Goal: Information Seeking & Learning: Learn about a topic

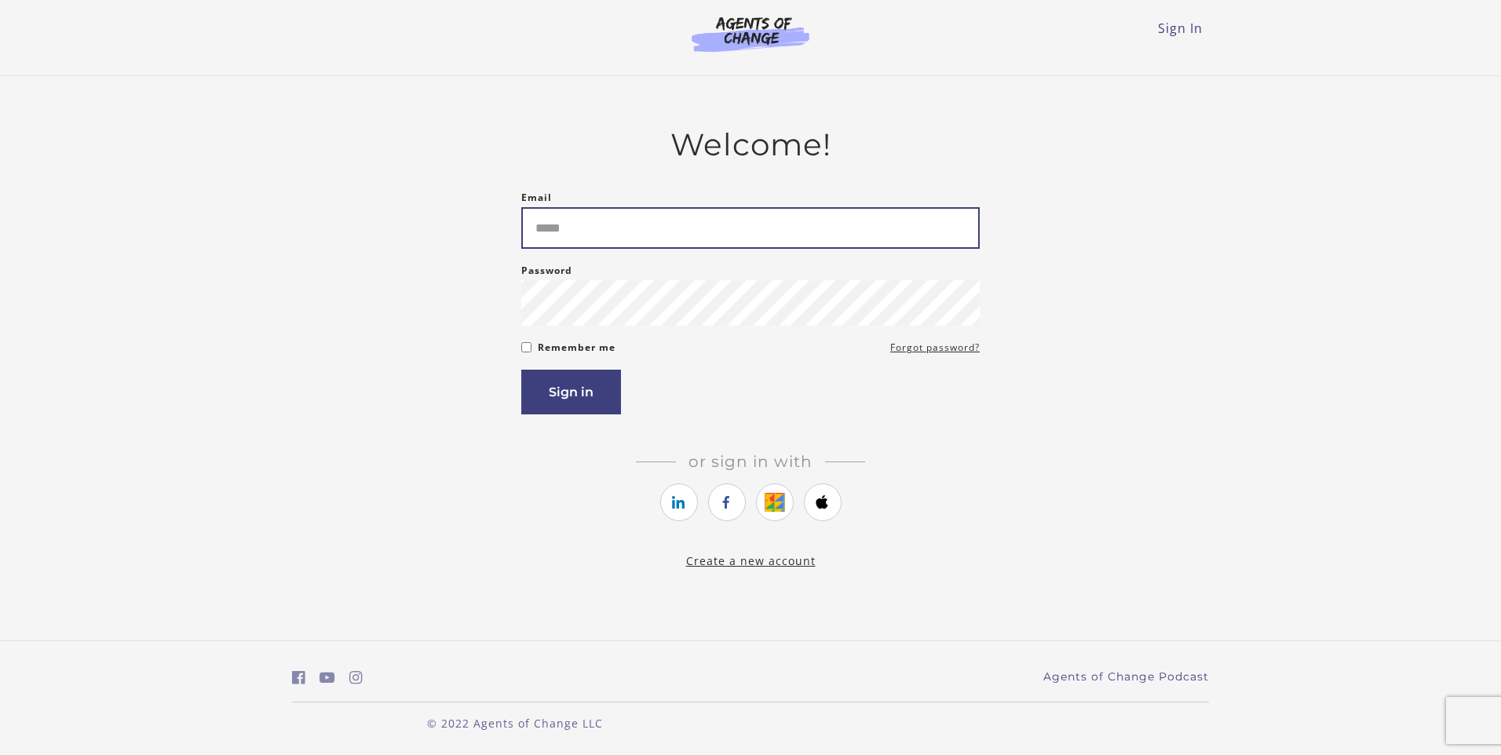
click at [625, 240] on input "Email" at bounding box center [750, 228] width 458 height 42
type input "**********"
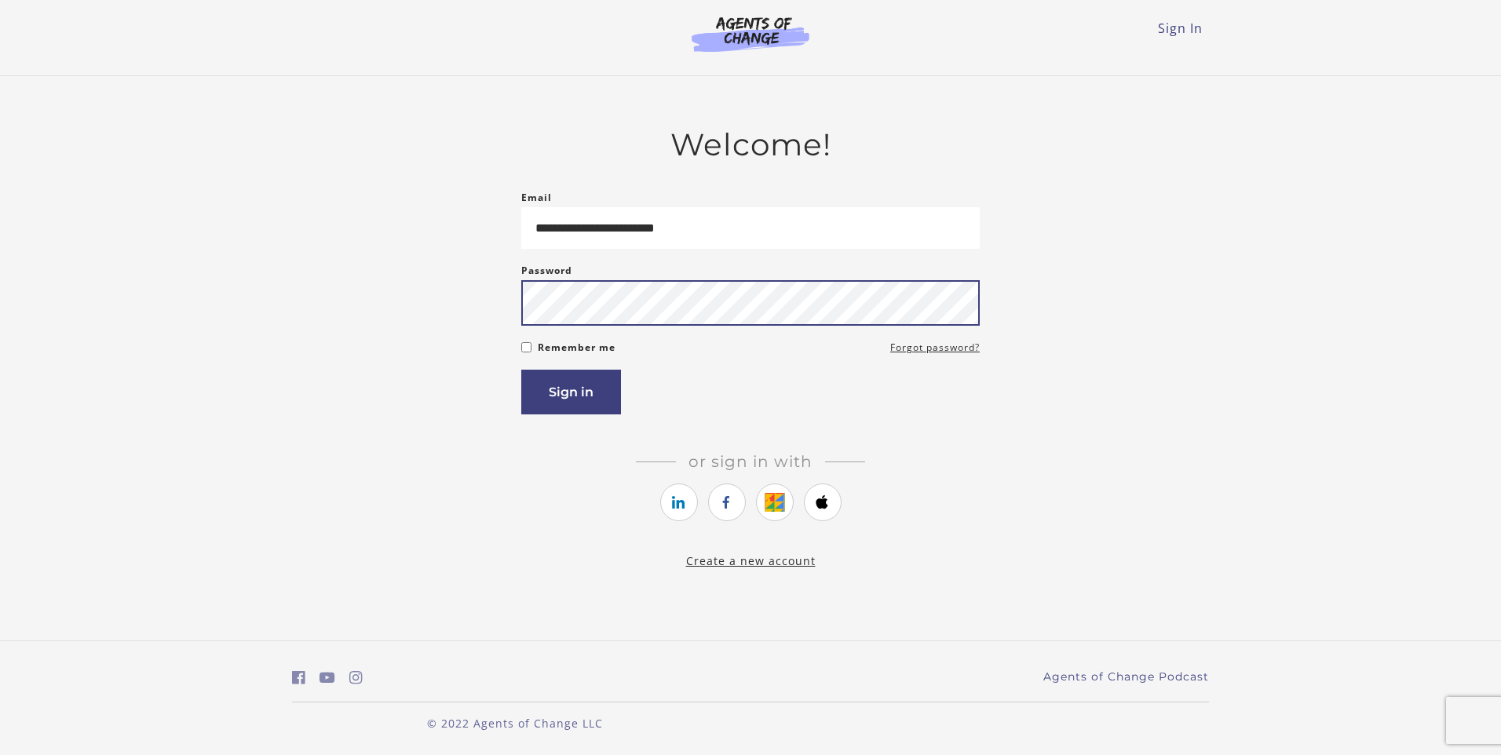
click at [521, 370] on button "Sign in" at bounding box center [571, 392] width 100 height 45
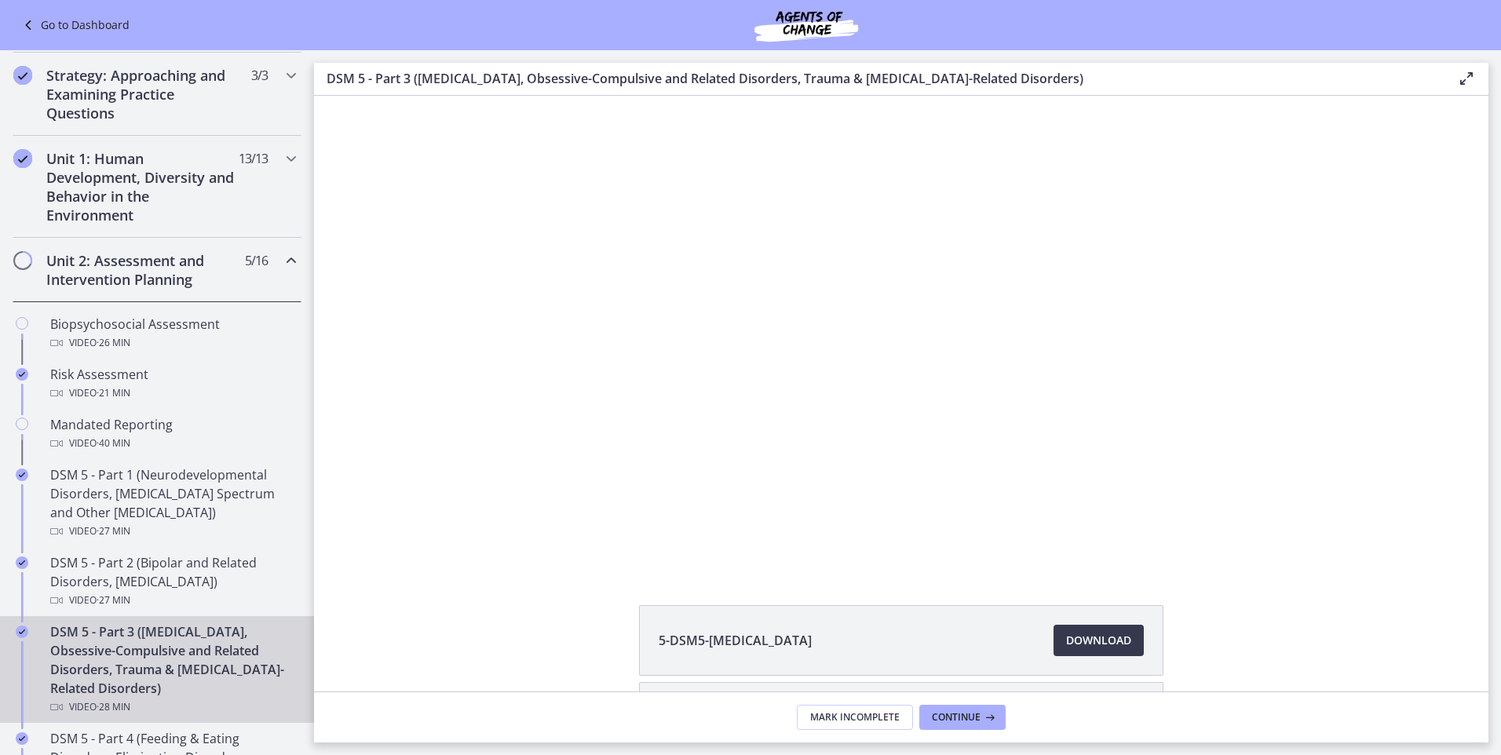
scroll to position [392, 0]
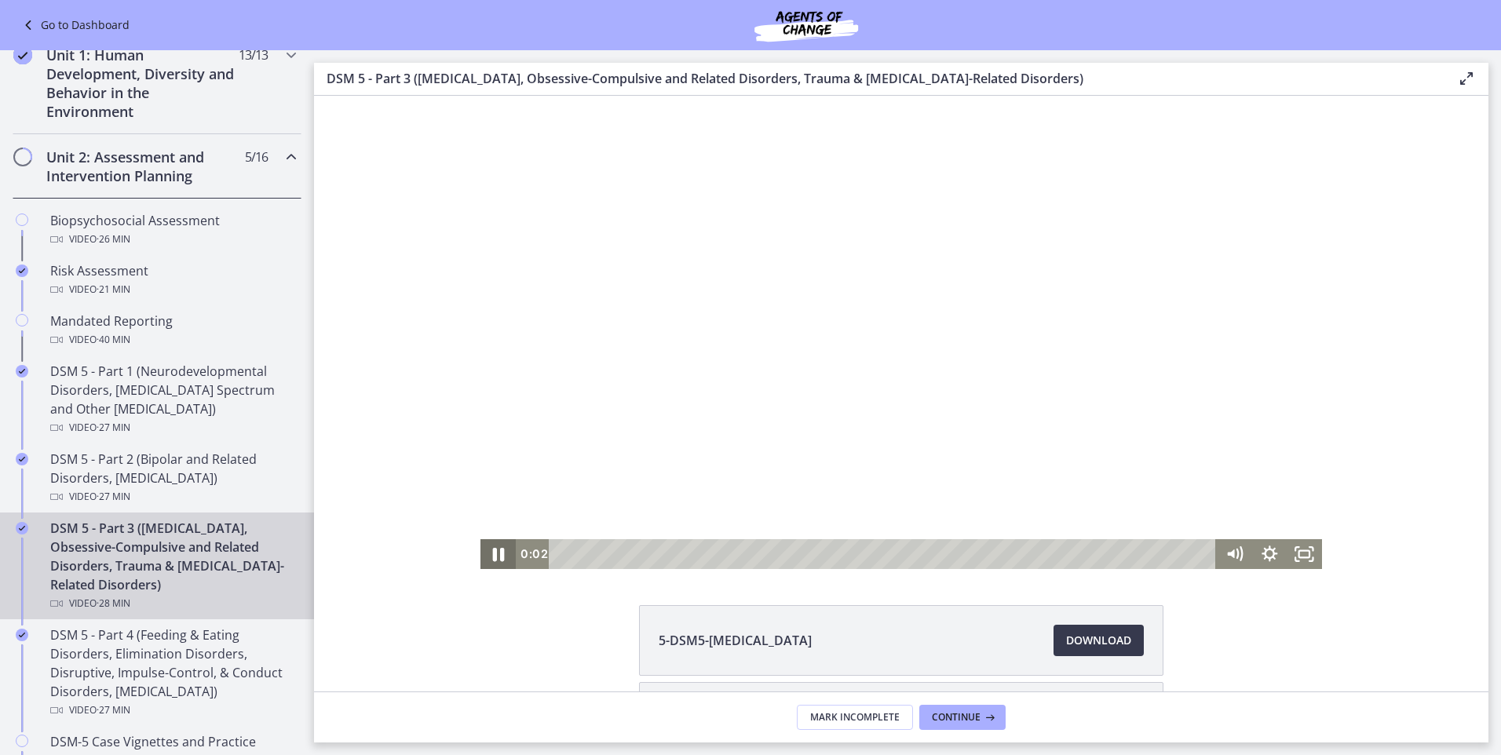
click at [494, 553] on icon "Pause" at bounding box center [498, 554] width 42 height 36
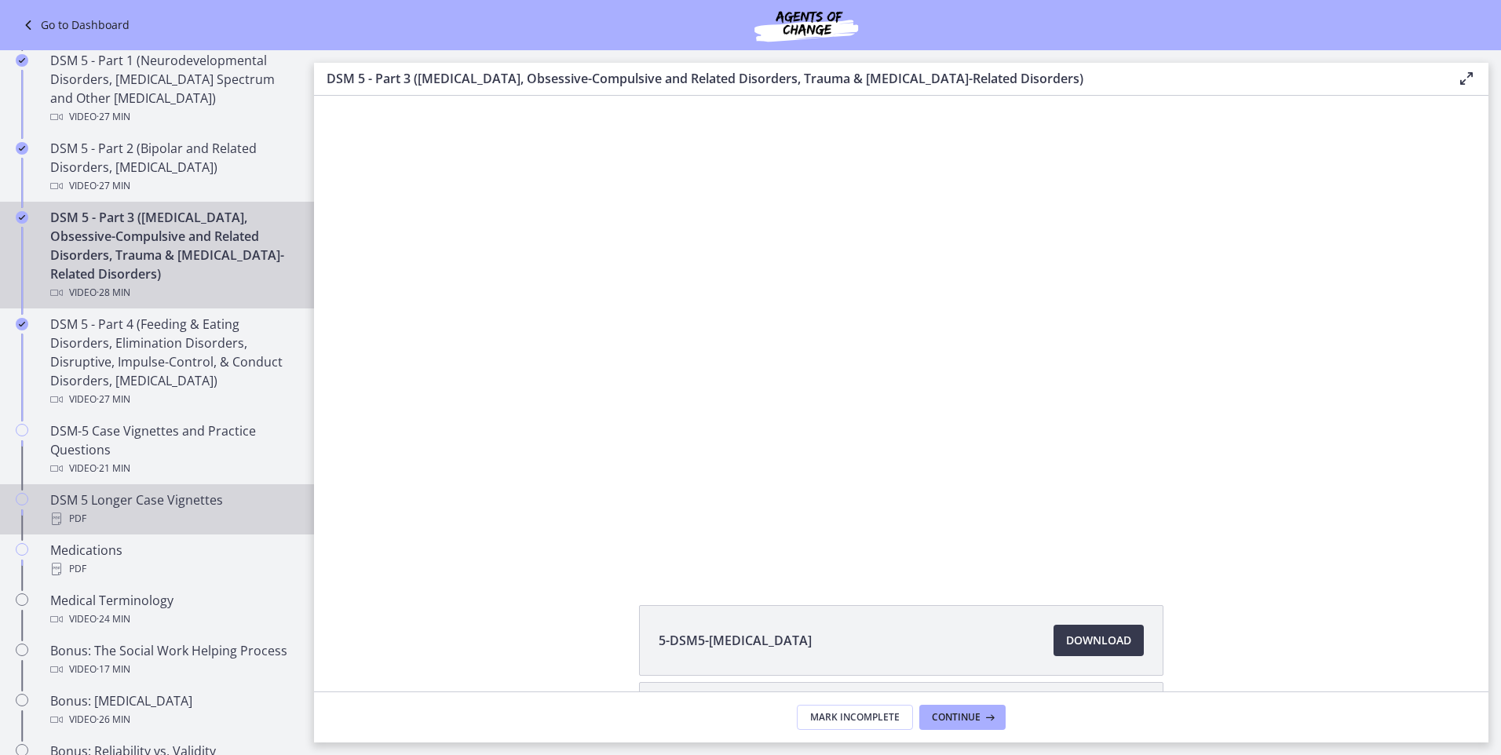
scroll to position [706, 0]
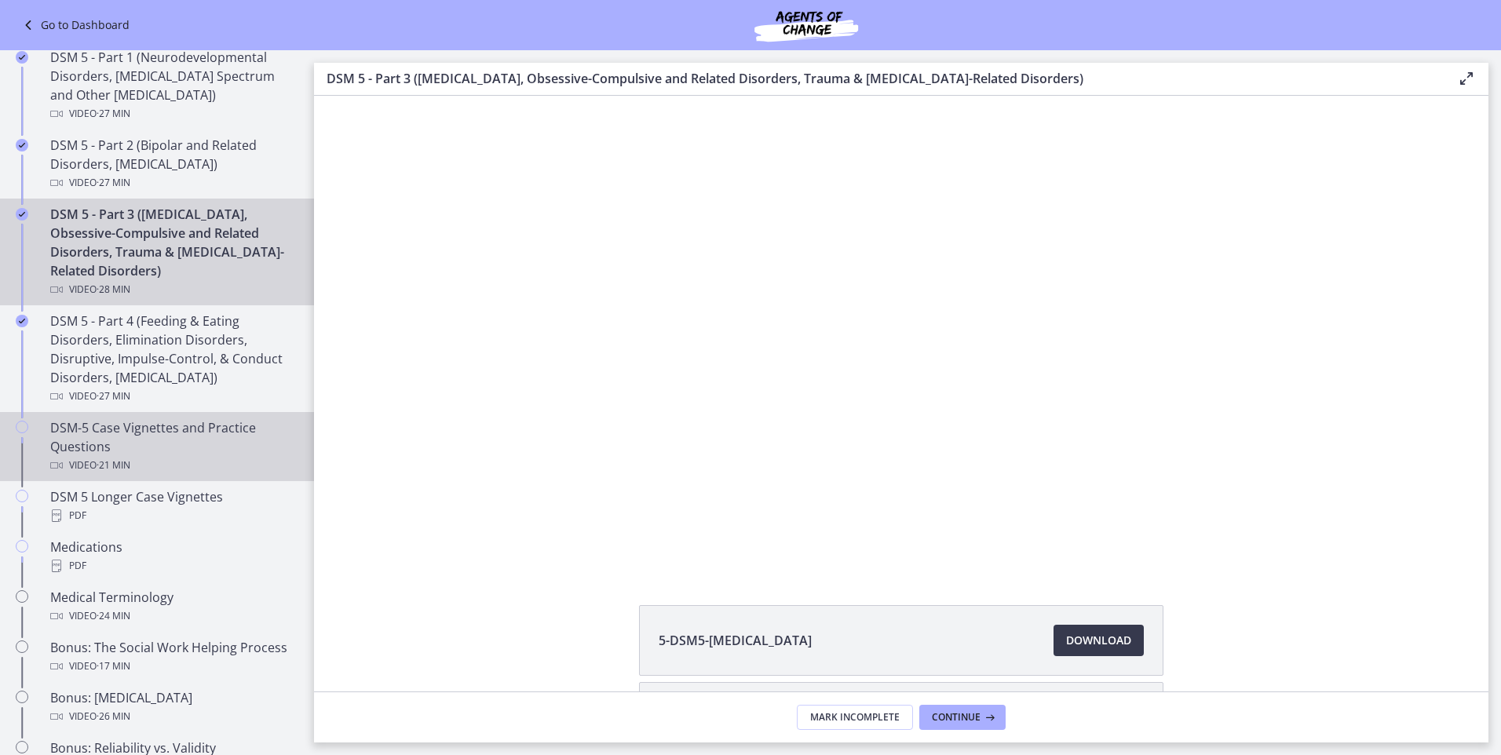
click at [161, 436] on div "DSM-5 Case Vignettes and Practice Questions Video · 21 min" at bounding box center [172, 446] width 245 height 57
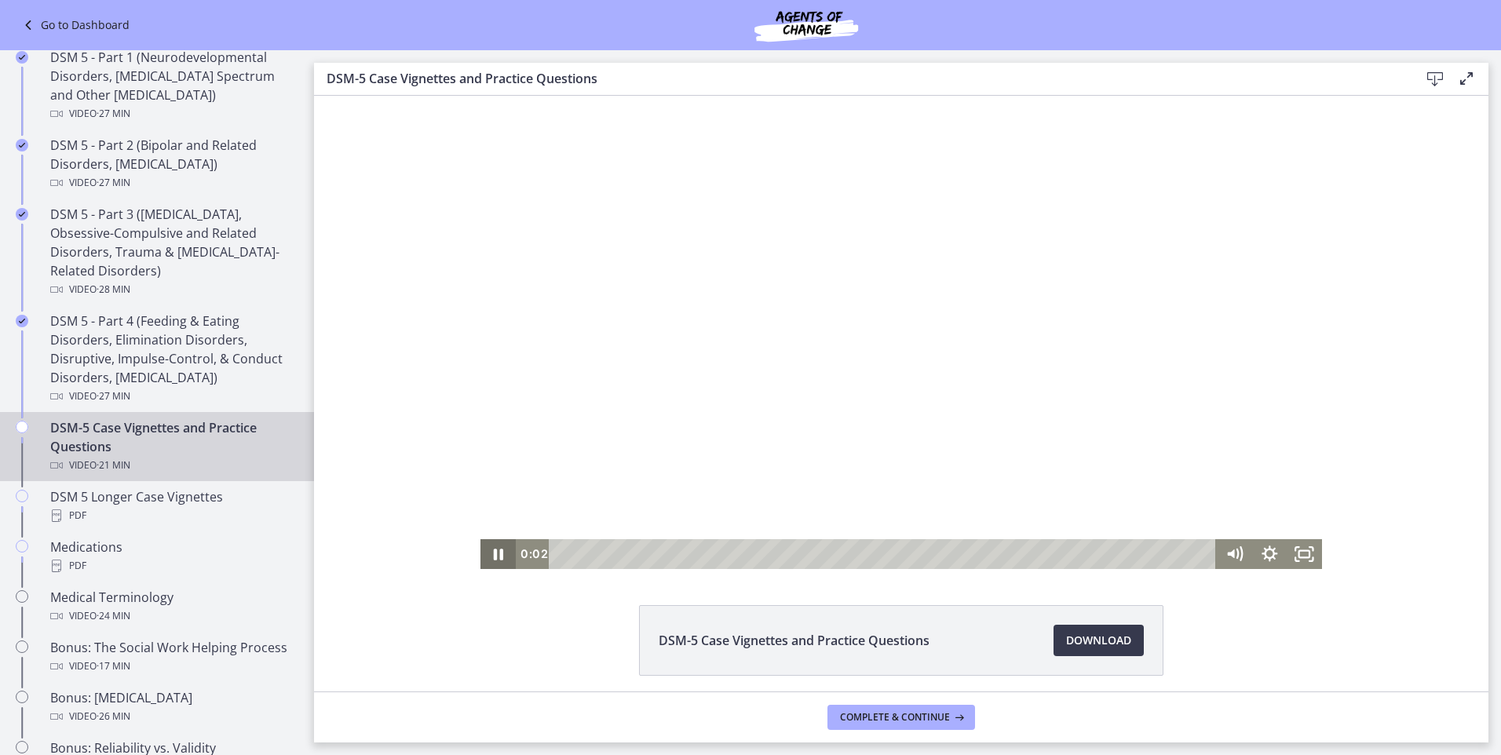
click at [494, 555] on icon "Pause" at bounding box center [498, 555] width 9 height 12
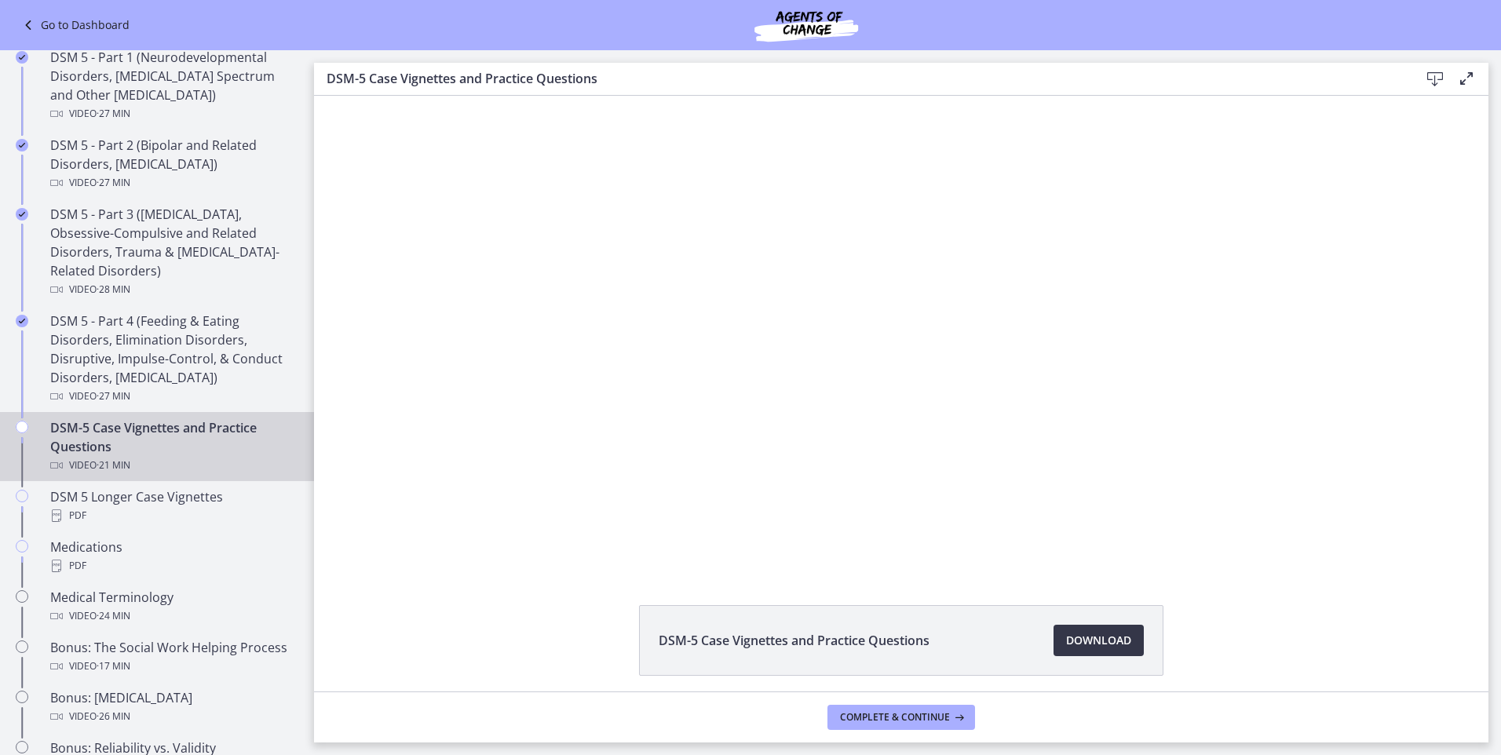
click at [1112, 637] on span "Download Opens in a new window" at bounding box center [1098, 640] width 65 height 19
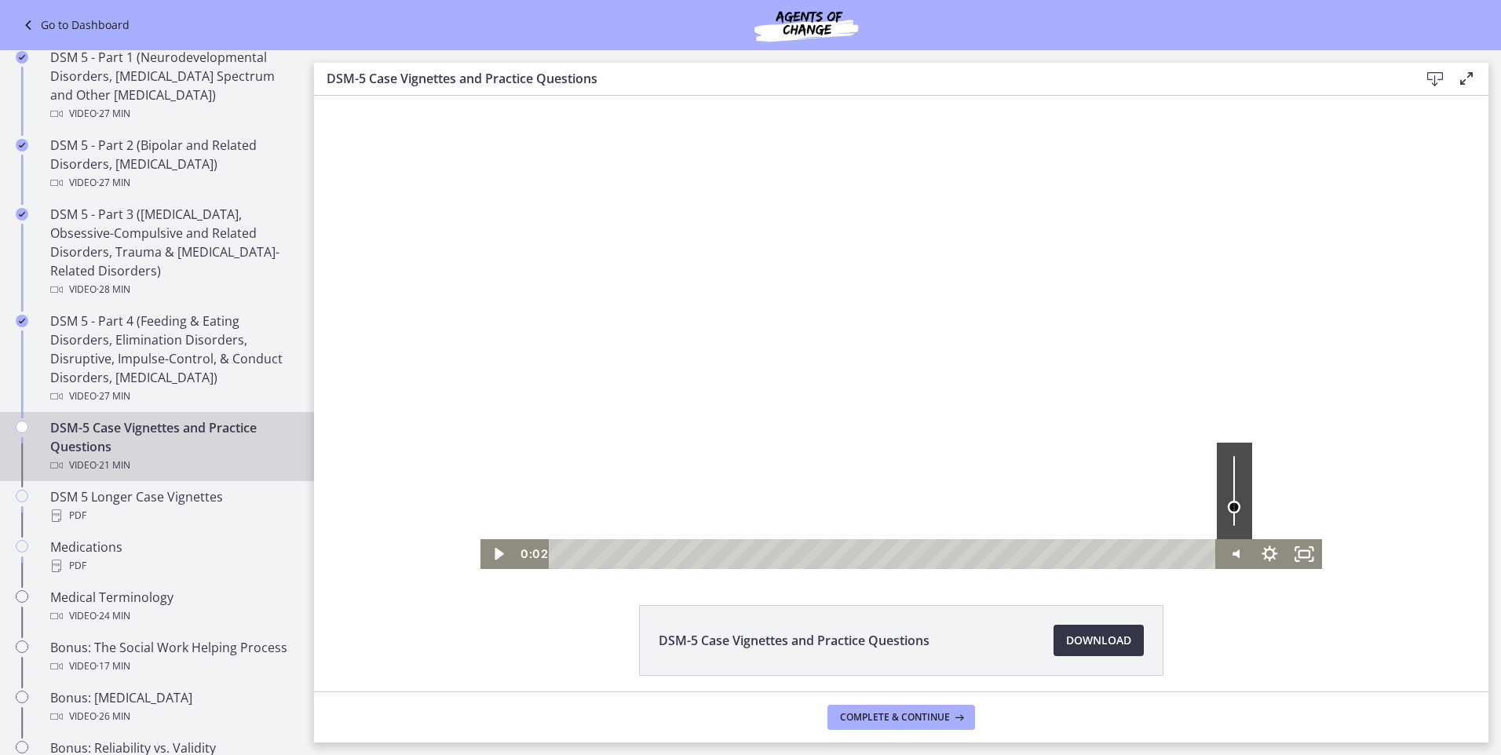
drag, startPoint x: 1228, startPoint y: 455, endPoint x: 1228, endPoint y: 508, distance: 52.6
click at [1228, 508] on div "Volume" at bounding box center [1233, 507] width 13 height 13
click at [494, 554] on icon "Play Video" at bounding box center [498, 554] width 9 height 13
drag, startPoint x: 1293, startPoint y: 560, endPoint x: 1541, endPoint y: 724, distance: 297.3
click at [1293, 560] on icon "Fullscreen" at bounding box center [1303, 554] width 35 height 30
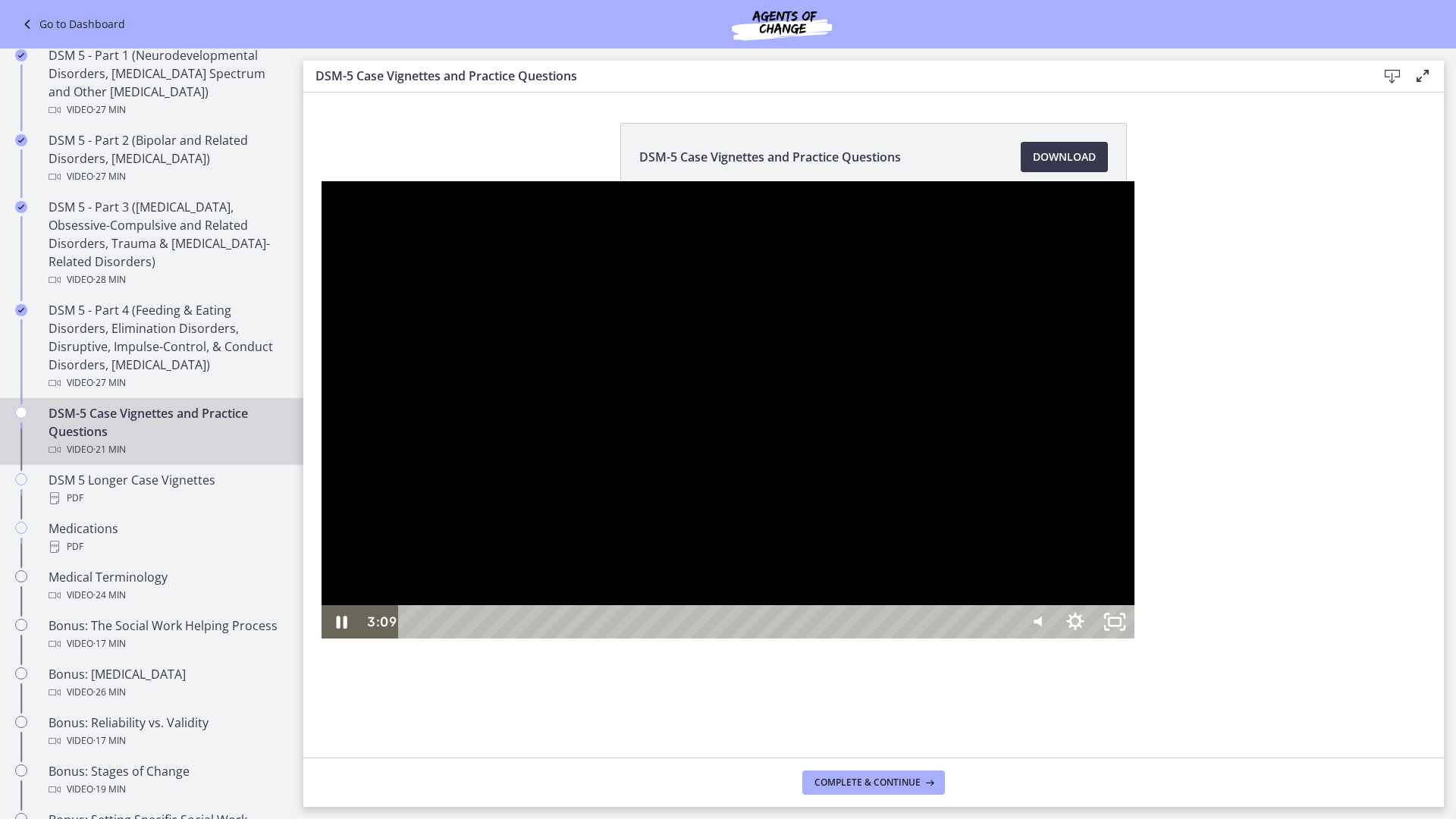
click at [754, 546] on div at bounding box center [728, 410] width 813 height 457
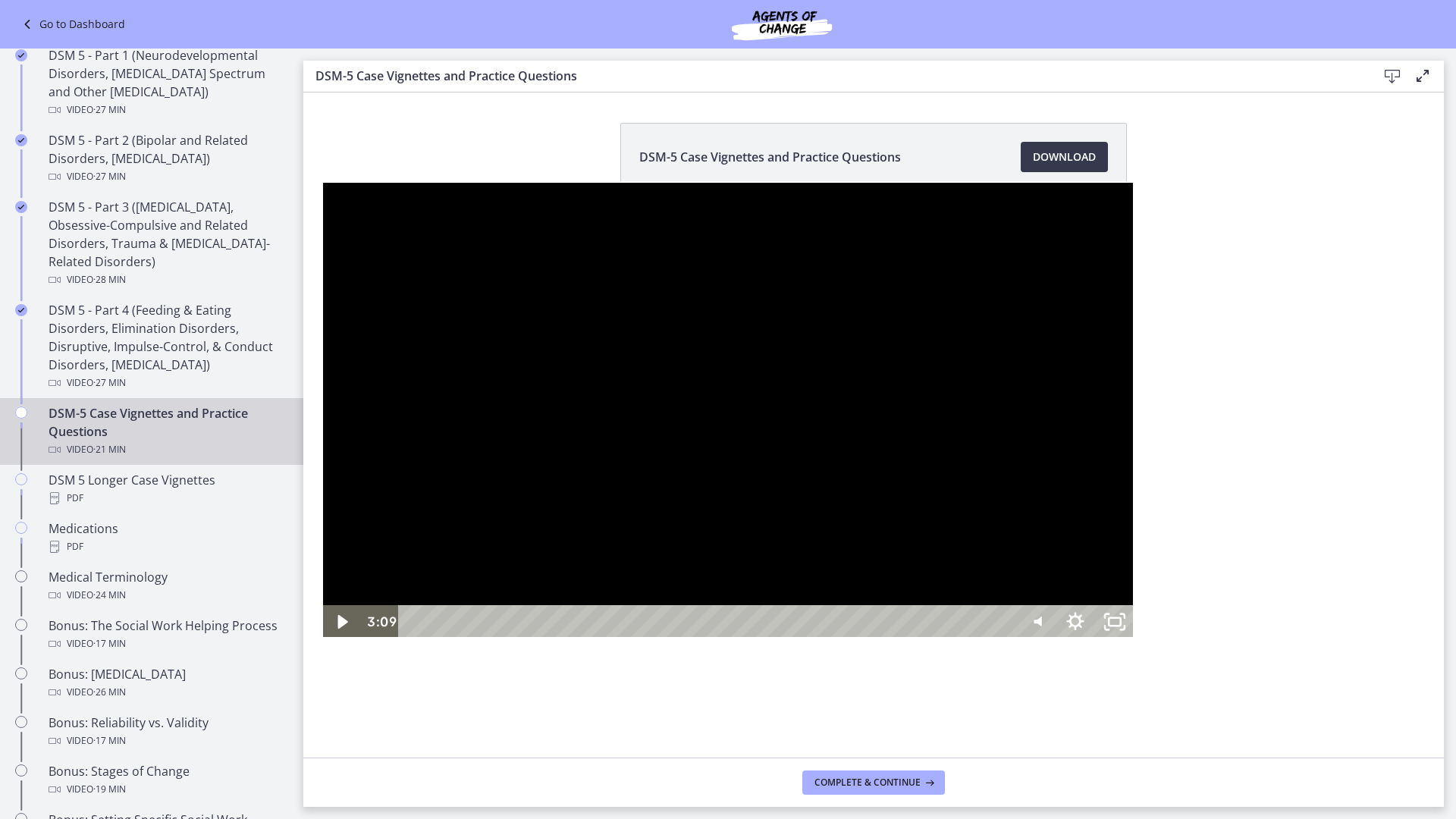
drag, startPoint x: 1264, startPoint y: 295, endPoint x: 1254, endPoint y: 309, distance: 17.2
click at [1134, 297] on div at bounding box center [728, 410] width 813 height 457
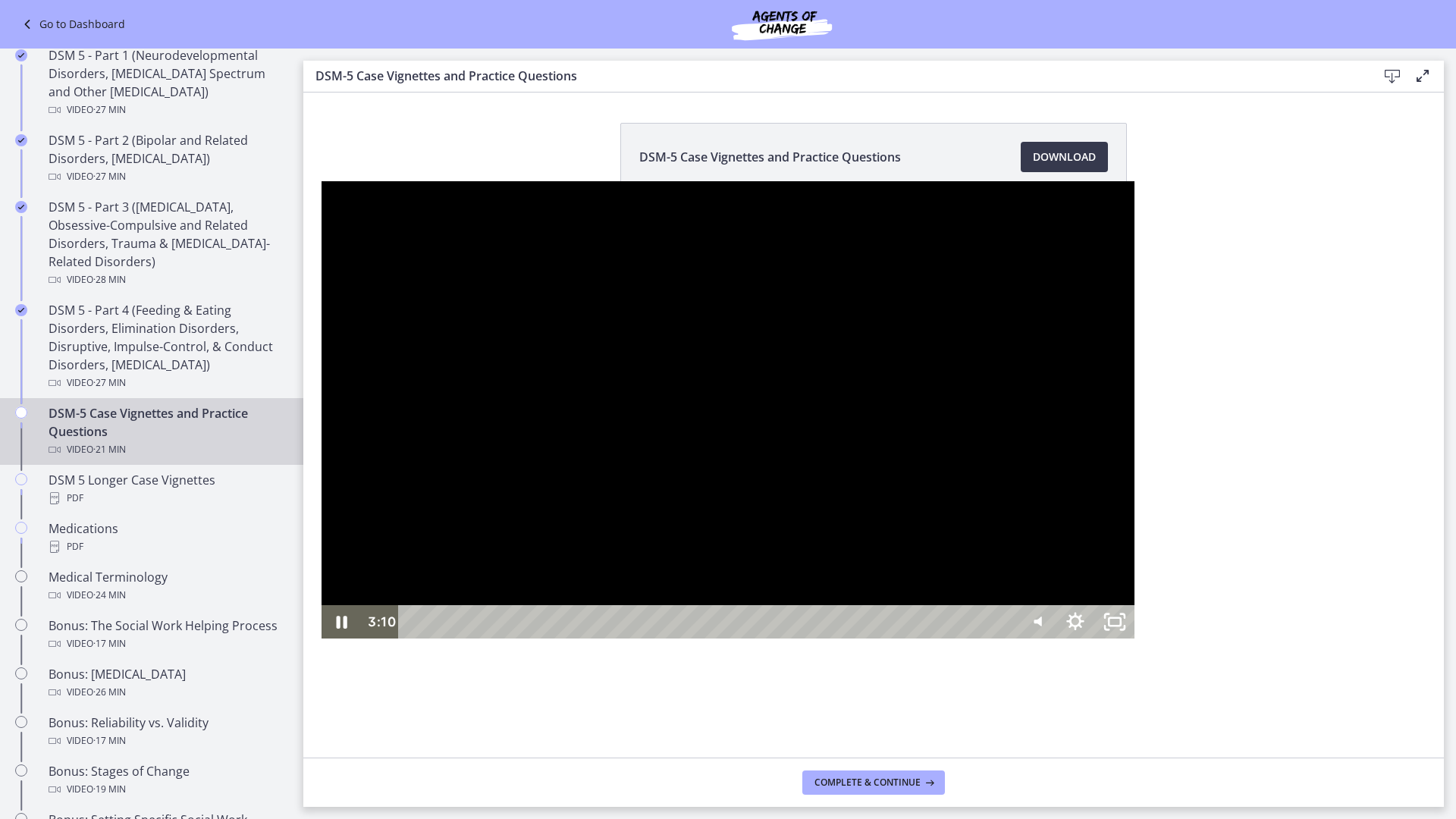
drag, startPoint x: 1267, startPoint y: 353, endPoint x: 1273, endPoint y: 348, distance: 7.8
click at [1134, 349] on div at bounding box center [728, 410] width 813 height 457
